Goal: Task Accomplishment & Management: Manage account settings

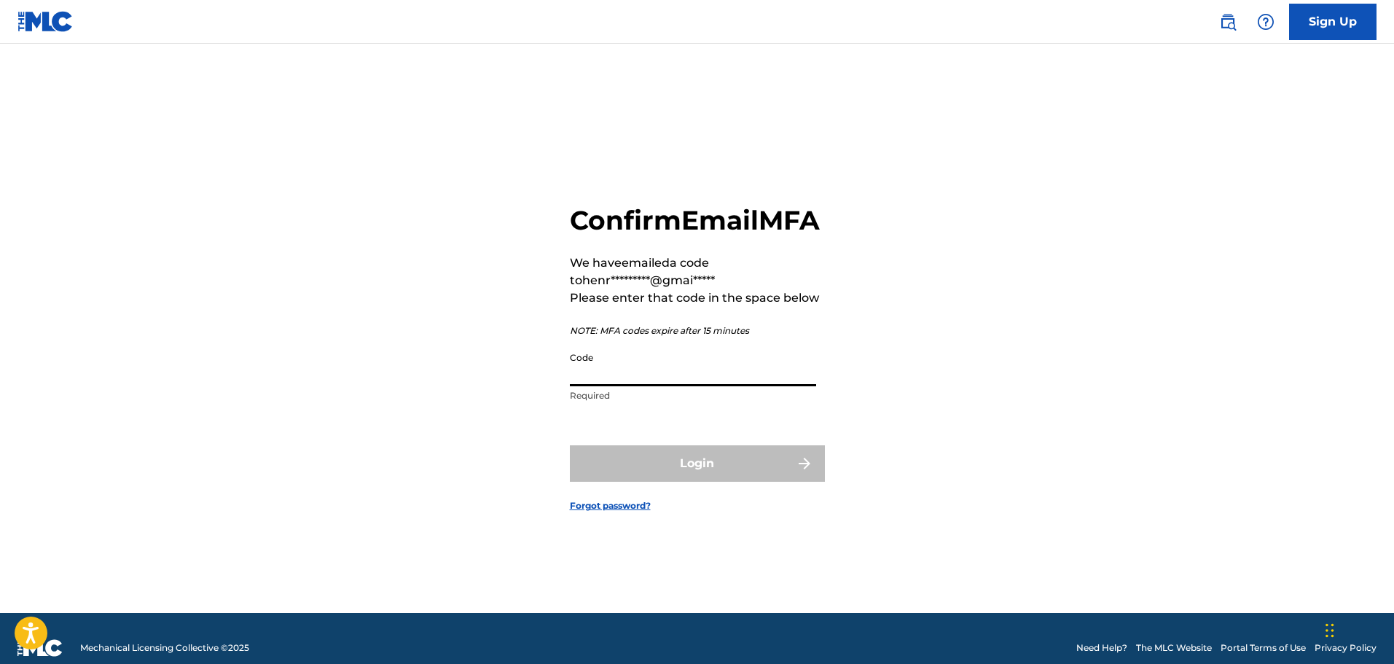
click at [715, 386] on input "Code" at bounding box center [693, 366] width 246 height 42
click at [633, 386] on input "Code" at bounding box center [693, 366] width 246 height 42
paste input "009151"
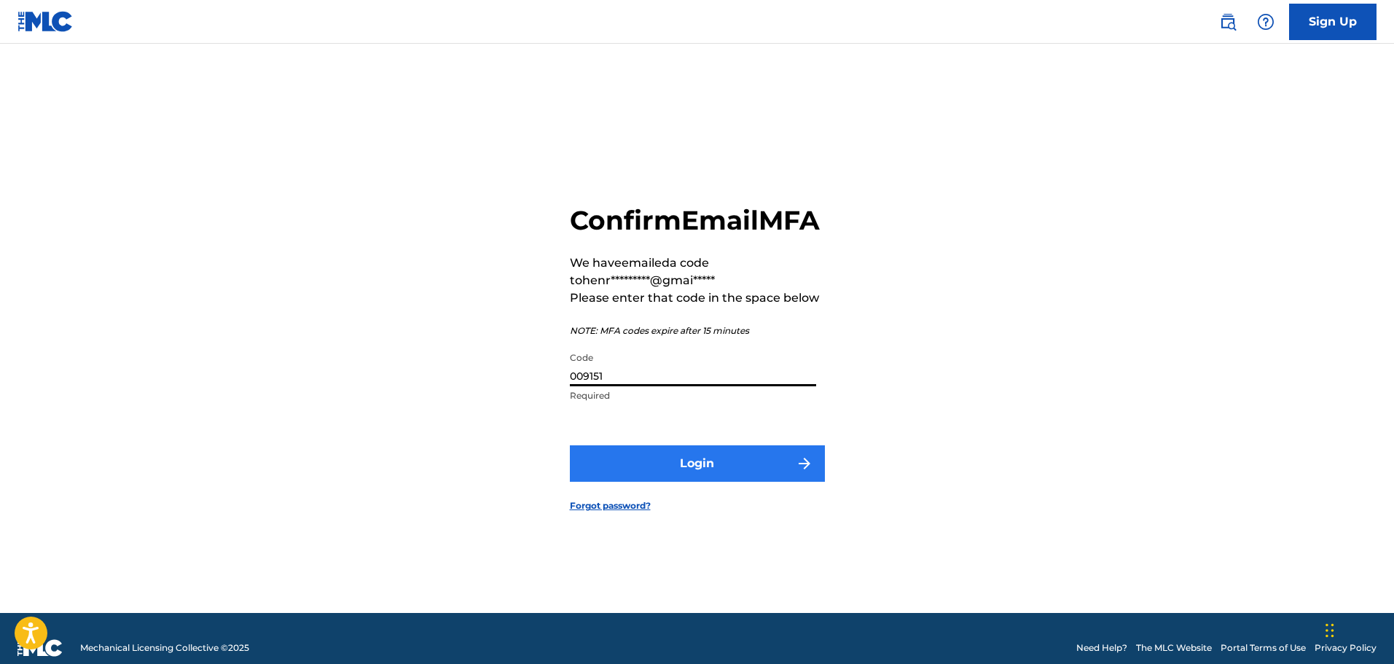
type input "009151"
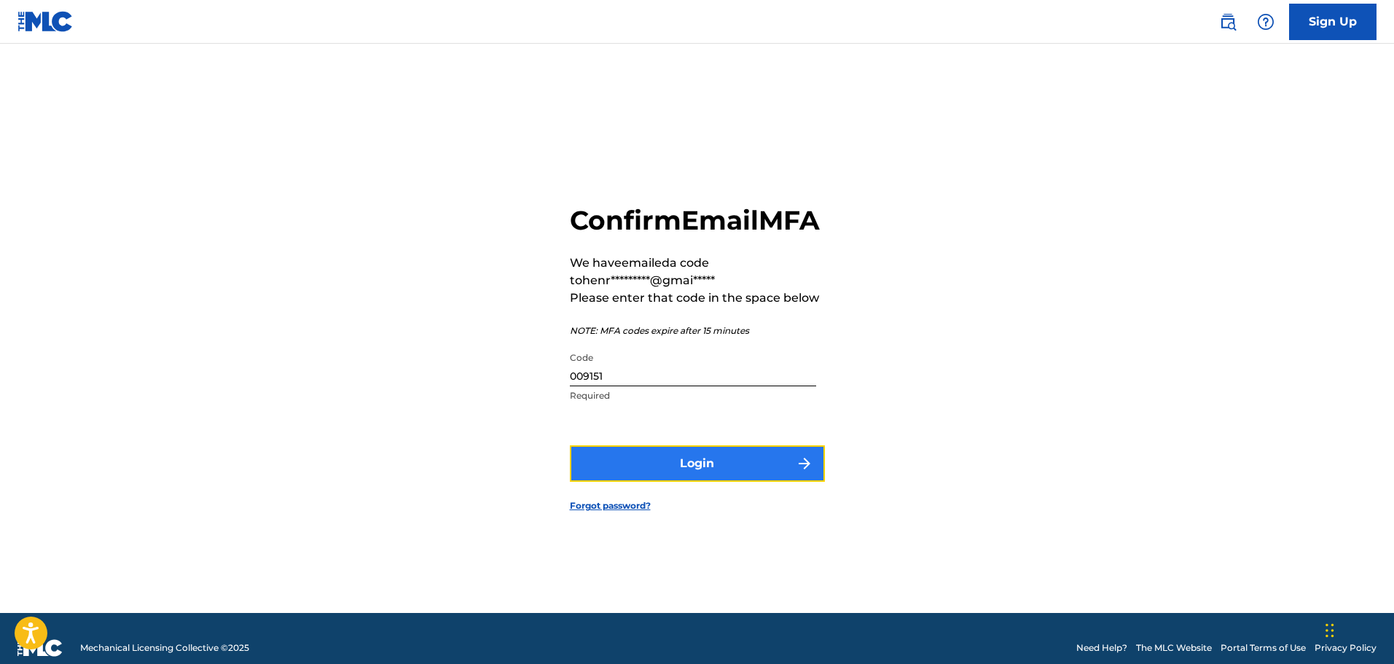
click at [726, 482] on button "Login" at bounding box center [697, 463] width 255 height 36
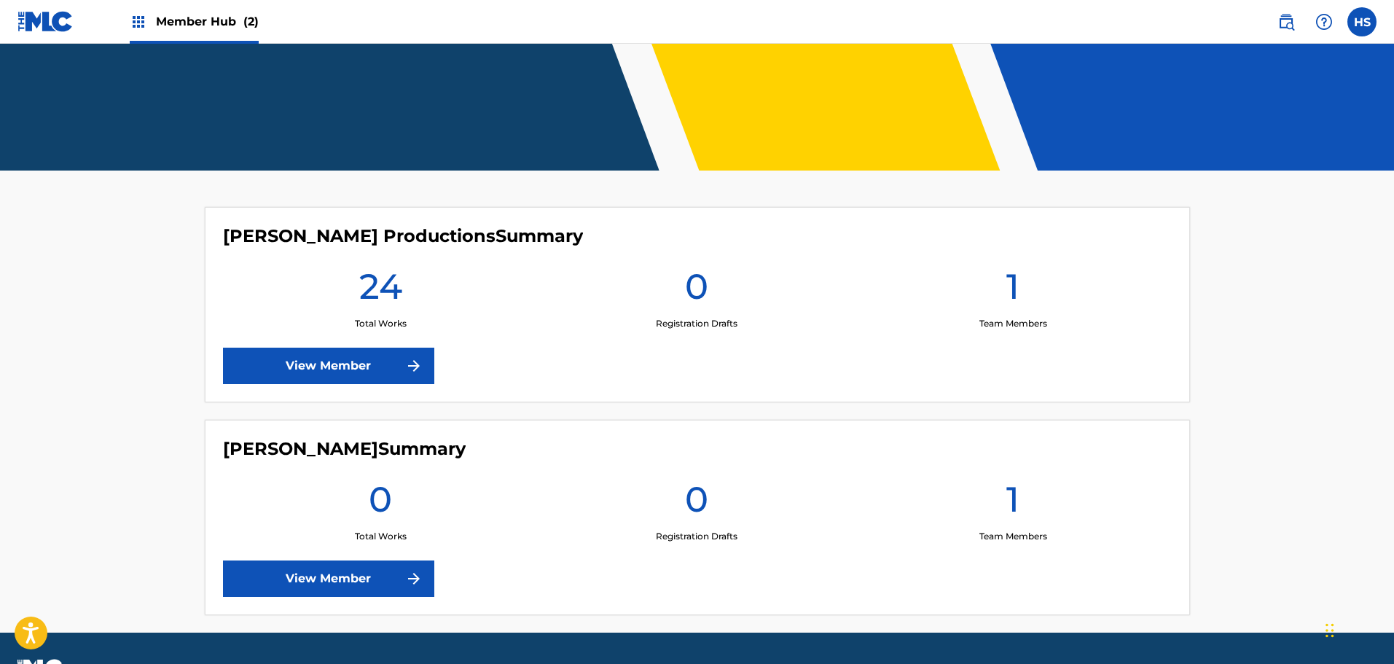
scroll to position [269, 0]
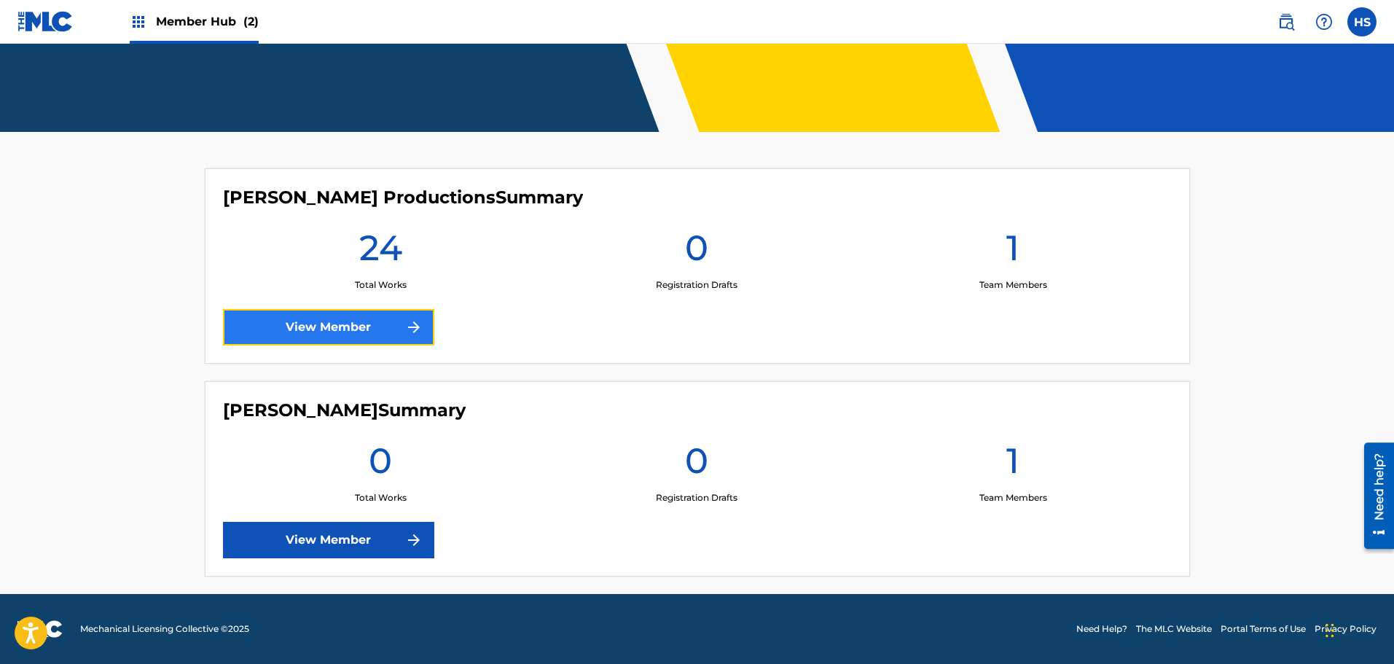
click at [370, 321] on link "View Member" at bounding box center [328, 327] width 211 height 36
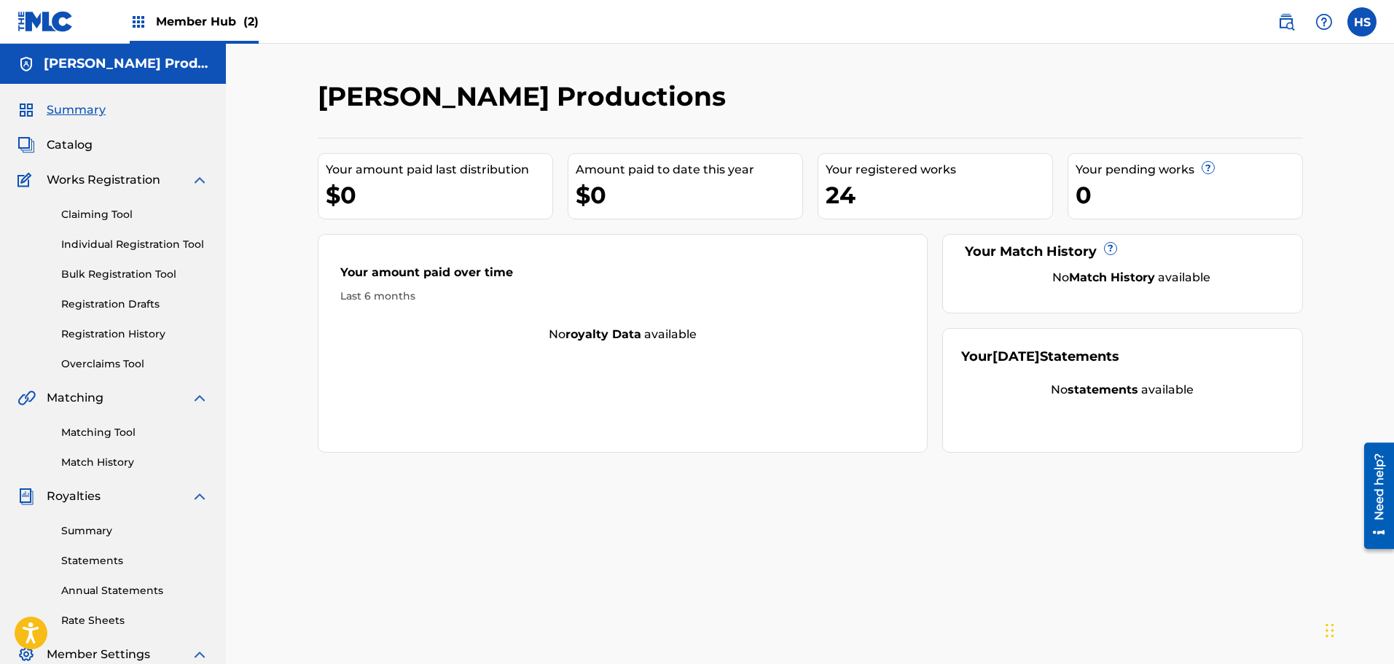
scroll to position [269, 0]
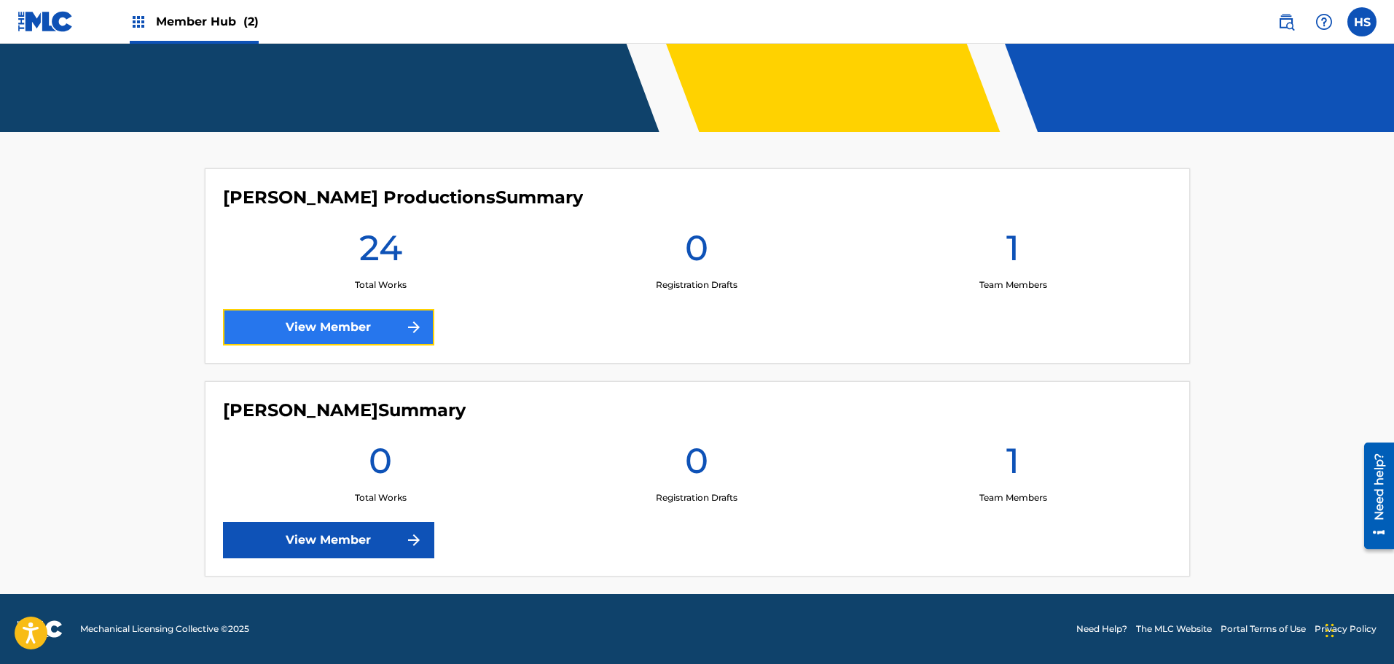
click at [383, 319] on link "View Member" at bounding box center [328, 327] width 211 height 36
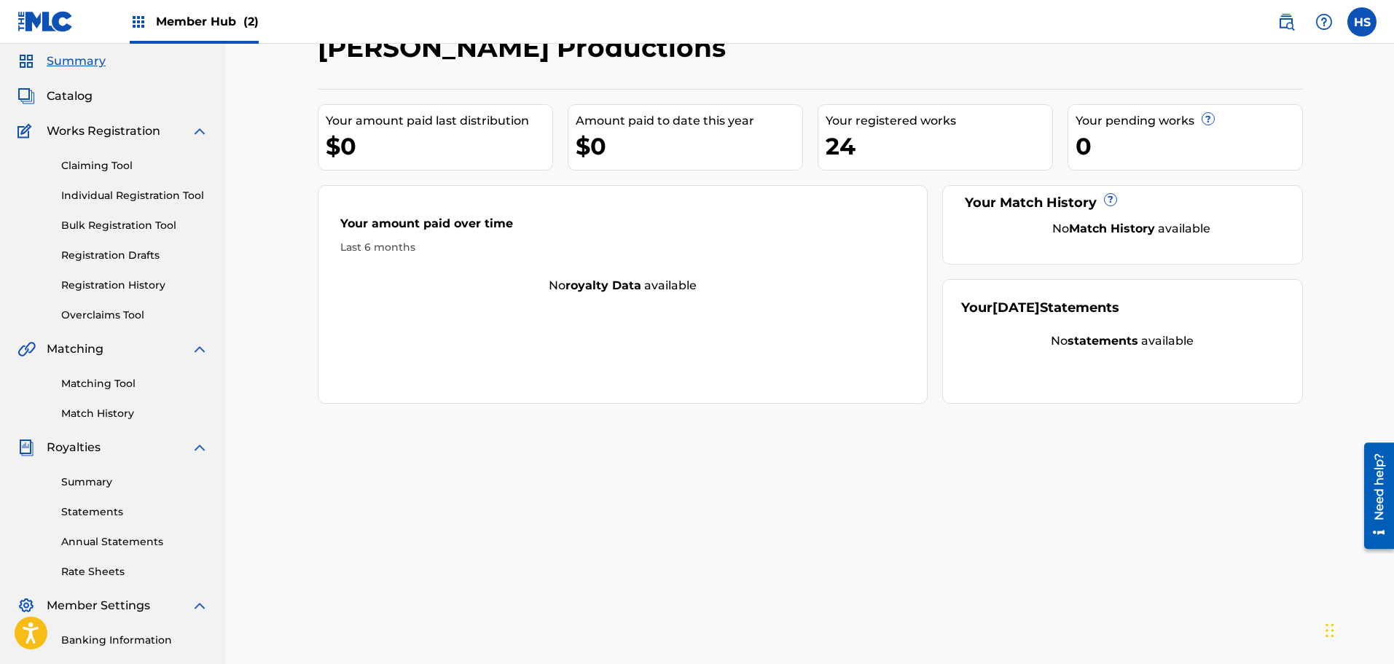
scroll to position [73, 0]
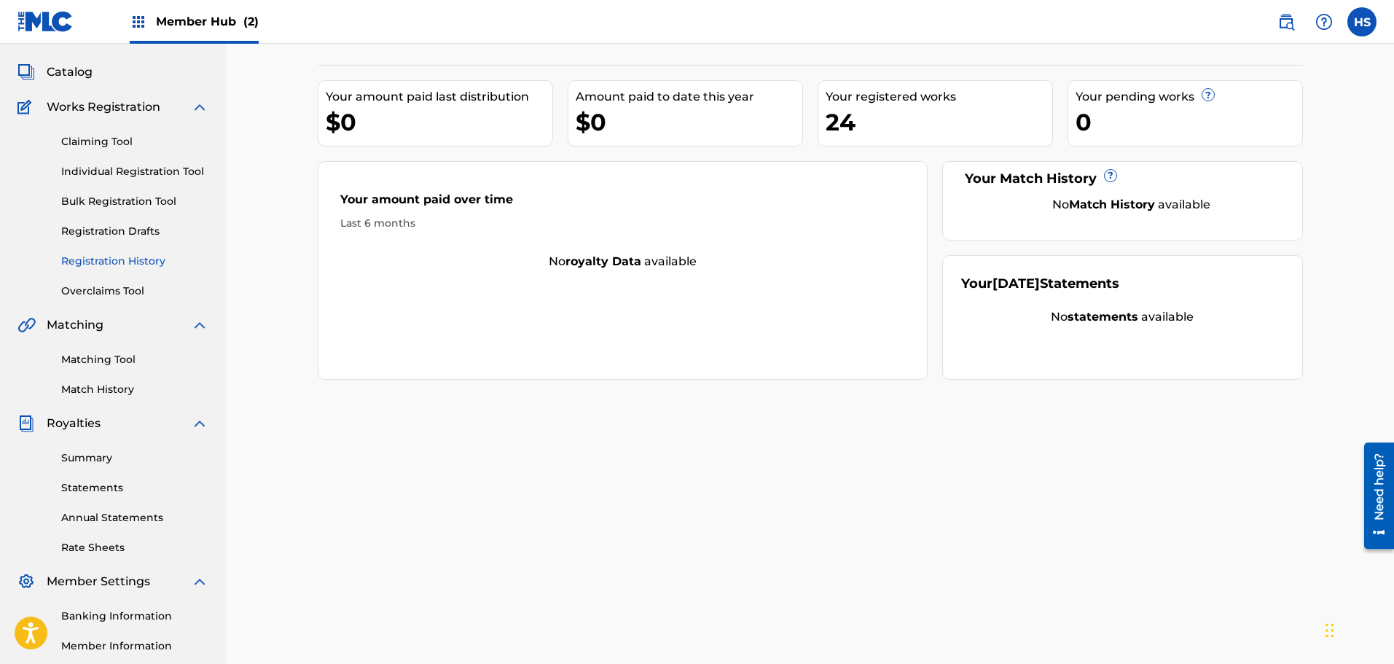
click at [106, 262] on link "Registration History" at bounding box center [134, 261] width 147 height 15
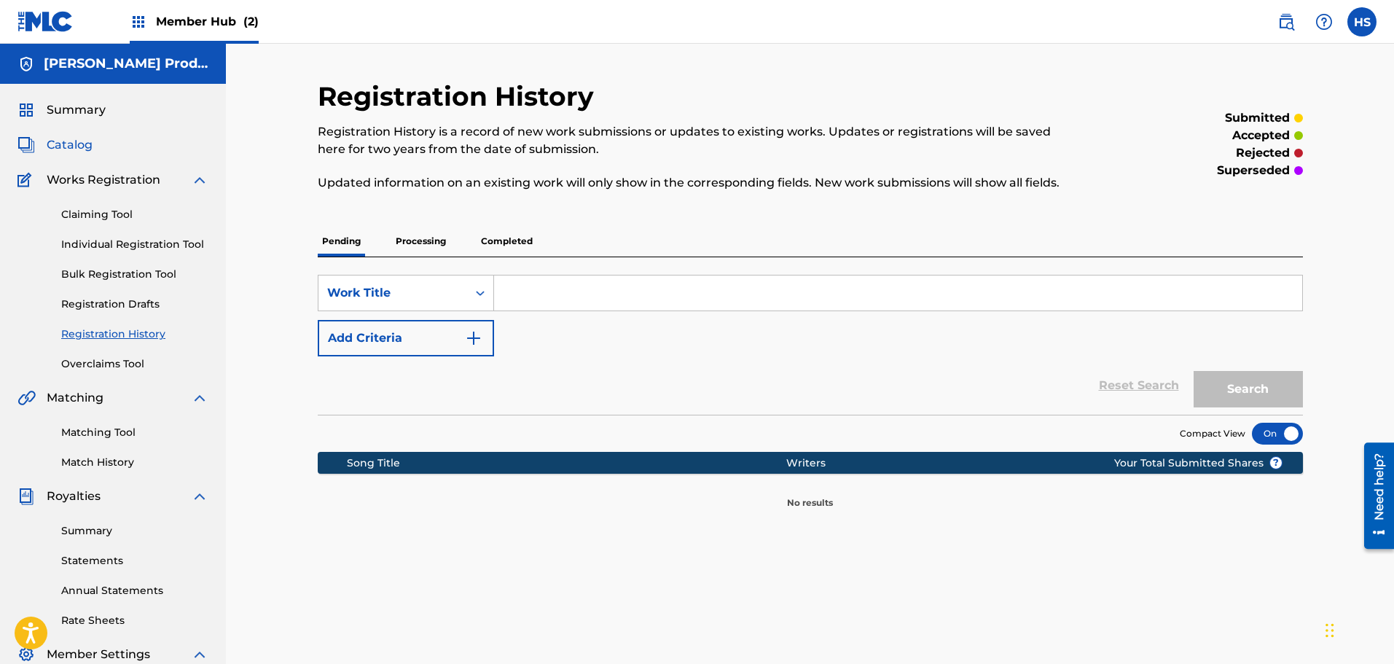
click at [80, 142] on span "Catalog" at bounding box center [70, 144] width 46 height 17
